Goal: Information Seeking & Learning: Learn about a topic

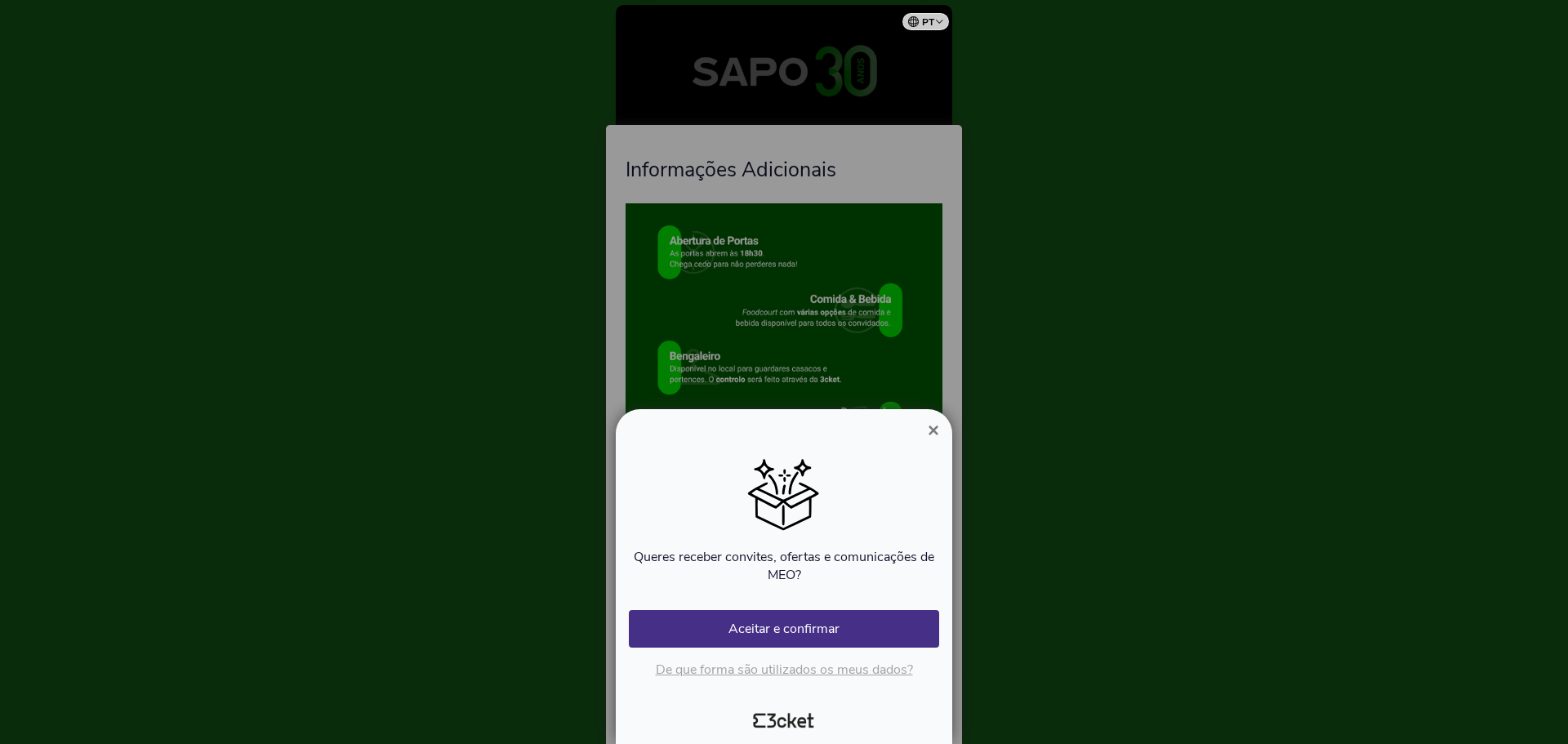
click at [931, 430] on span "×" at bounding box center [933, 430] width 12 height 22
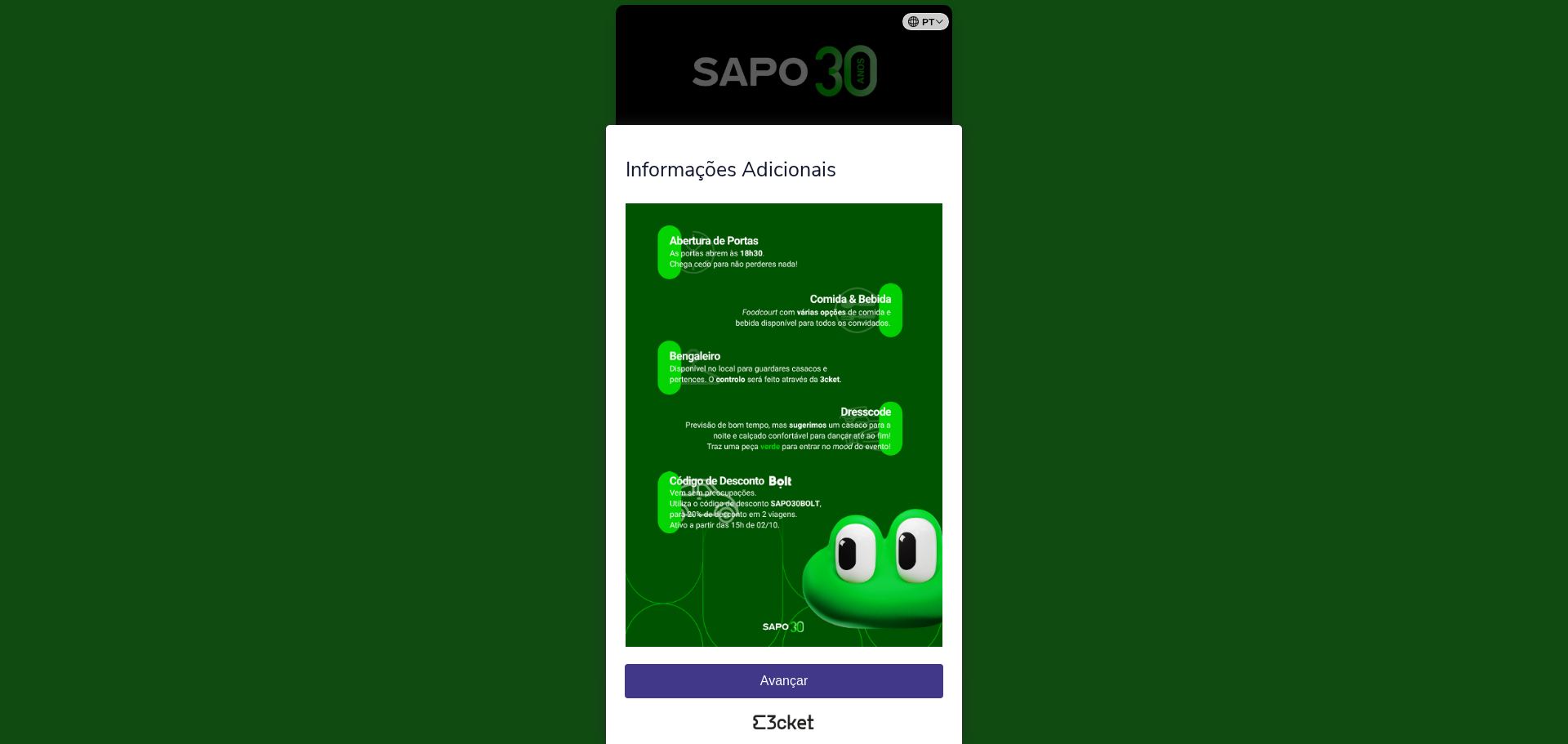
click at [837, 678] on button "Avançar" at bounding box center [784, 681] width 319 height 34
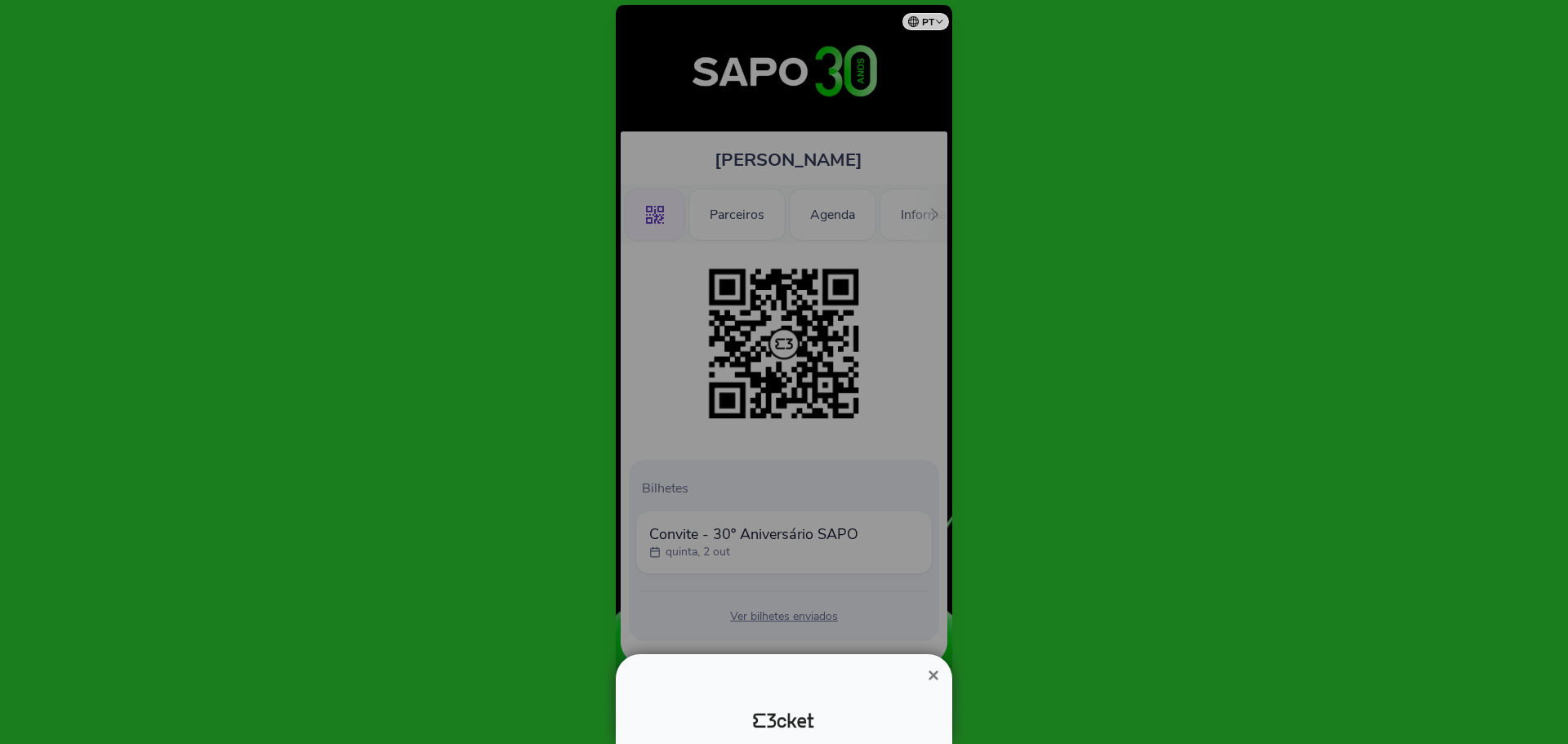
click at [773, 692] on div at bounding box center [784, 691] width 323 height 13
click at [933, 670] on span "×" at bounding box center [933, 675] width 12 height 22
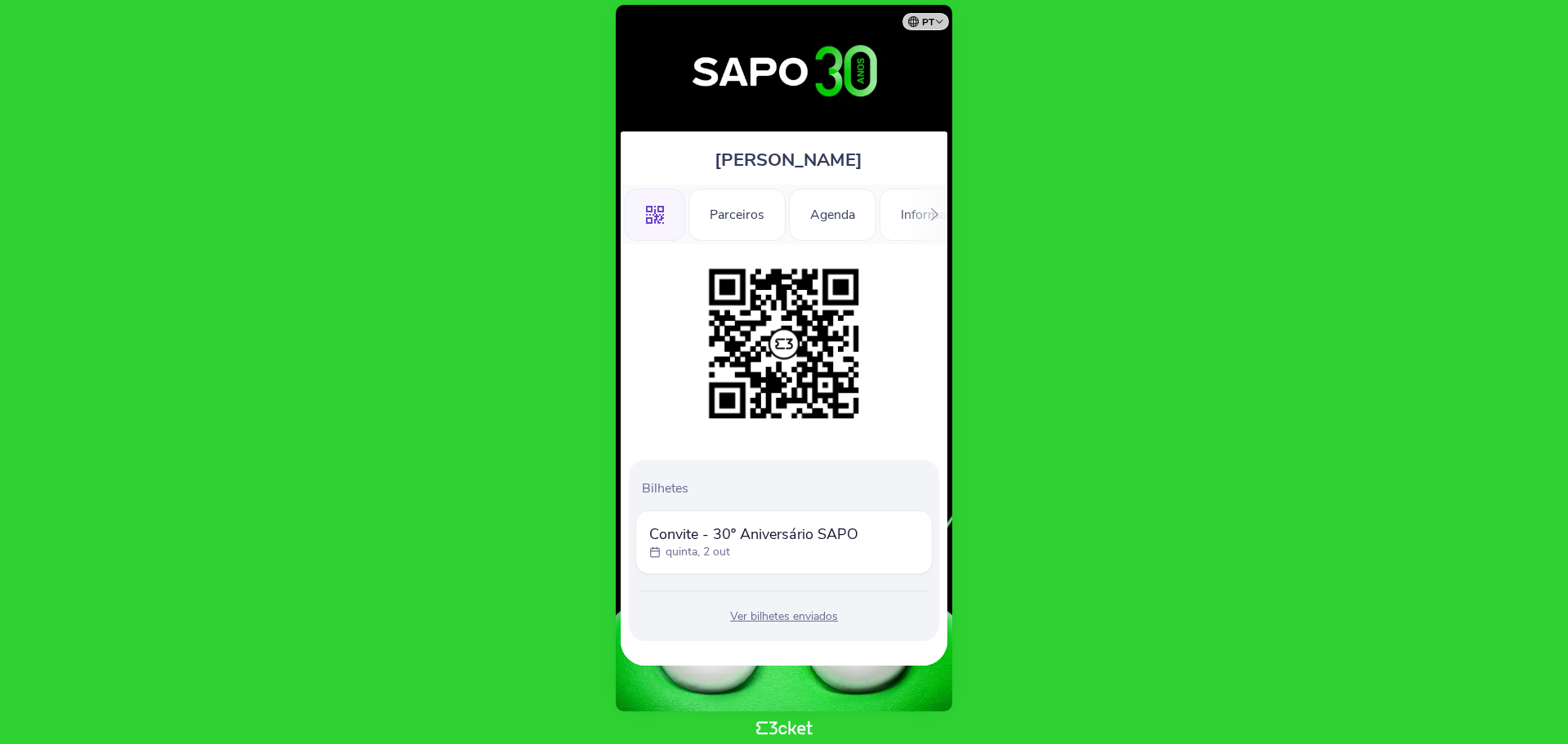
click at [653, 207] on icon ".st0{fill-rule:evenodd;clip-rule:evenodd;}" at bounding box center [655, 214] width 18 height 18
click at [824, 211] on div "Agenda" at bounding box center [832, 214] width 87 height 52
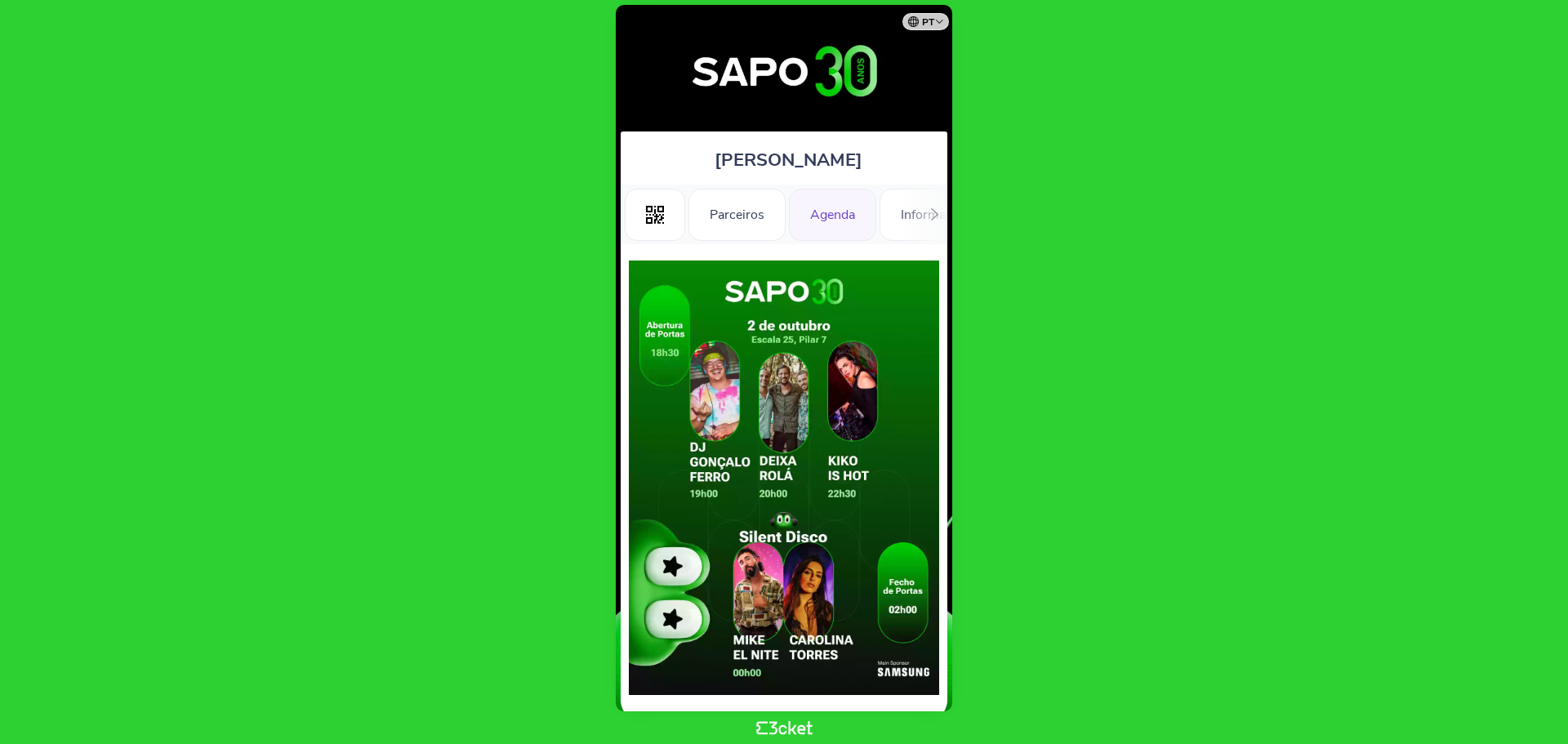
click at [905, 223] on div ".st0{fill-rule:evenodd;clip-rule:evenodd;} Parceiros Agenda Informações Adicion…" at bounding box center [784, 214] width 327 height 59
click at [922, 215] on div at bounding box center [934, 214] width 25 height 59
click at [775, 216] on div "Informações Adicionais" at bounding box center [737, 214] width 179 height 52
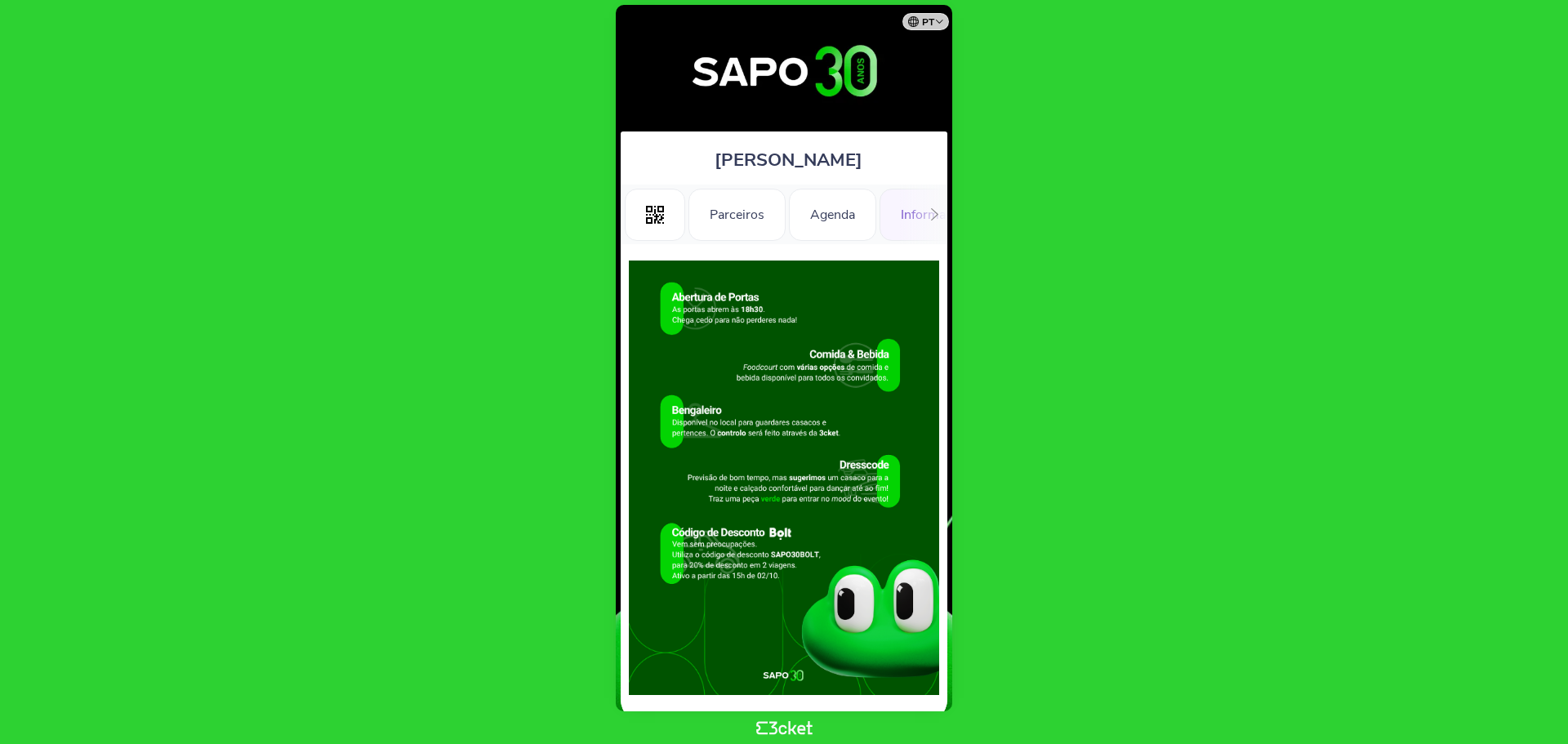
click at [933, 218] on icon at bounding box center [934, 214] width 7 height 13
click at [750, 216] on div "Informações Adicionais" at bounding box center [737, 214] width 179 height 52
